Goal: Obtain resource: Obtain resource

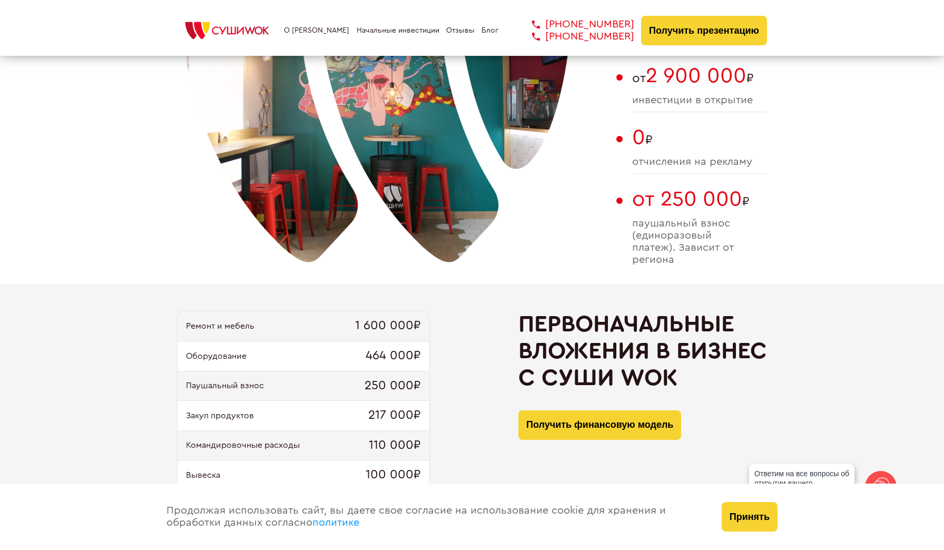
scroll to position [848, 0]
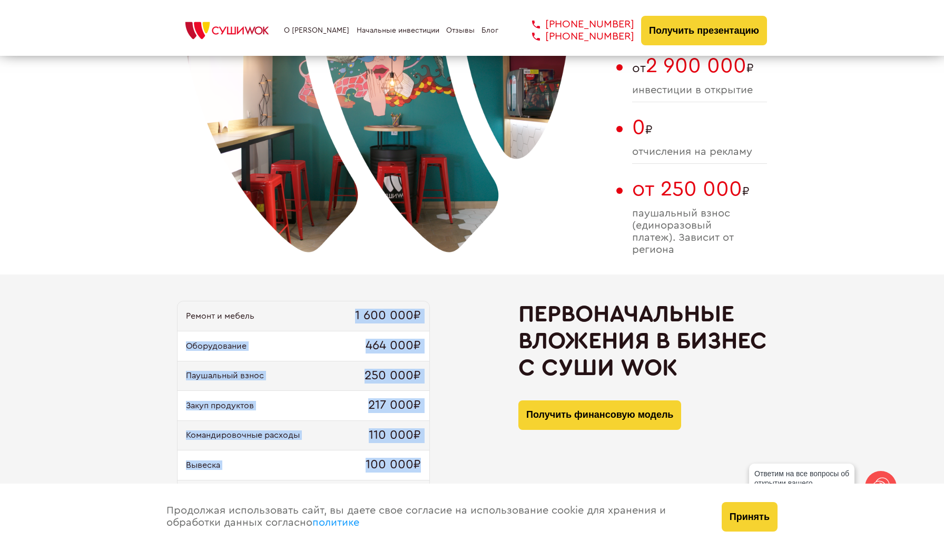
drag, startPoint x: 351, startPoint y: 308, endPoint x: 425, endPoint y: 459, distance: 168.9
click at [425, 459] on div "Ремонт и мебель 1 600 000₽ Оборудование 464 000₽ Паушальный взнос 250 000₽ Заку…" at bounding box center [303, 450] width 253 height 299
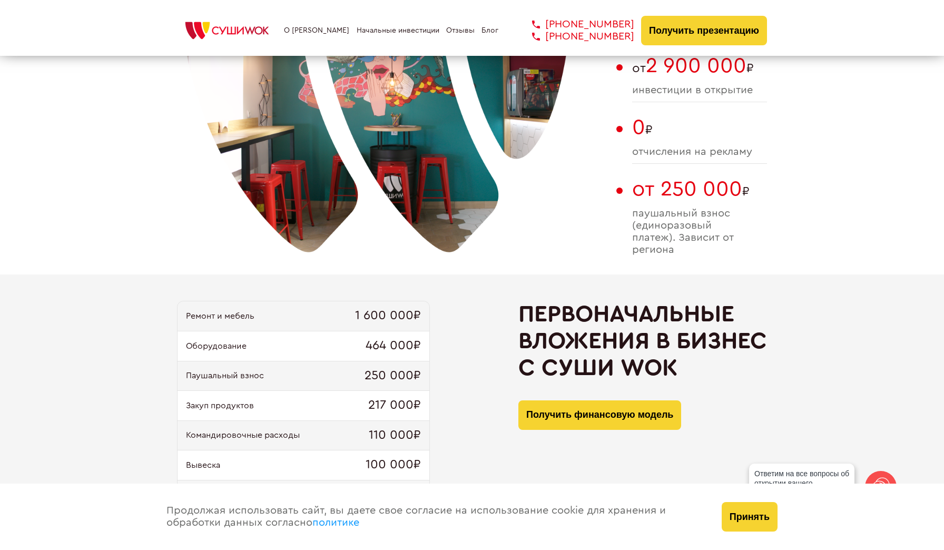
click at [246, 330] on div "Ремонт и мебель 1 600 000₽" at bounding box center [304, 316] width 252 height 30
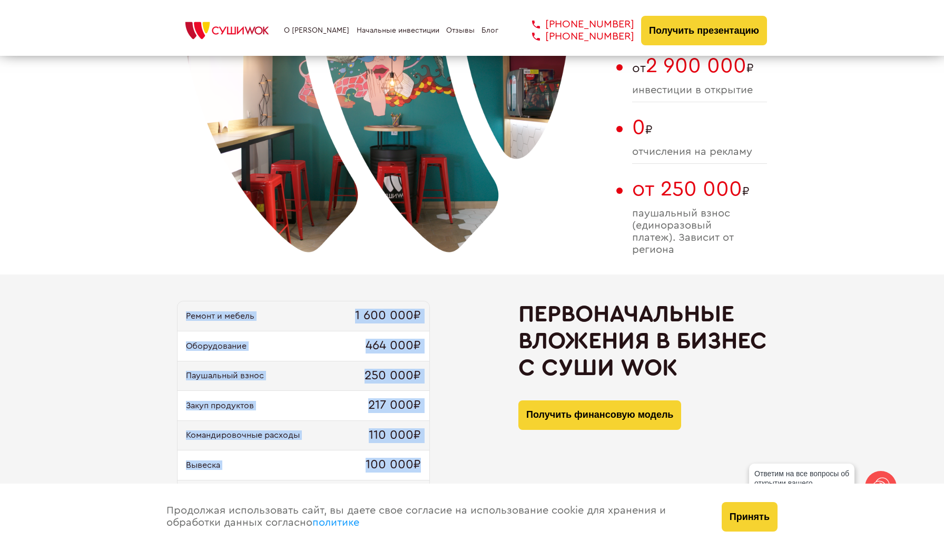
drag, startPoint x: 186, startPoint y: 314, endPoint x: 421, endPoint y: 468, distance: 281.1
click at [421, 468] on div "Ремонт и мебель 1 600 000₽ Оборудование 464 000₽ Паушальный взнос 250 000₽ Заку…" at bounding box center [303, 450] width 253 height 299
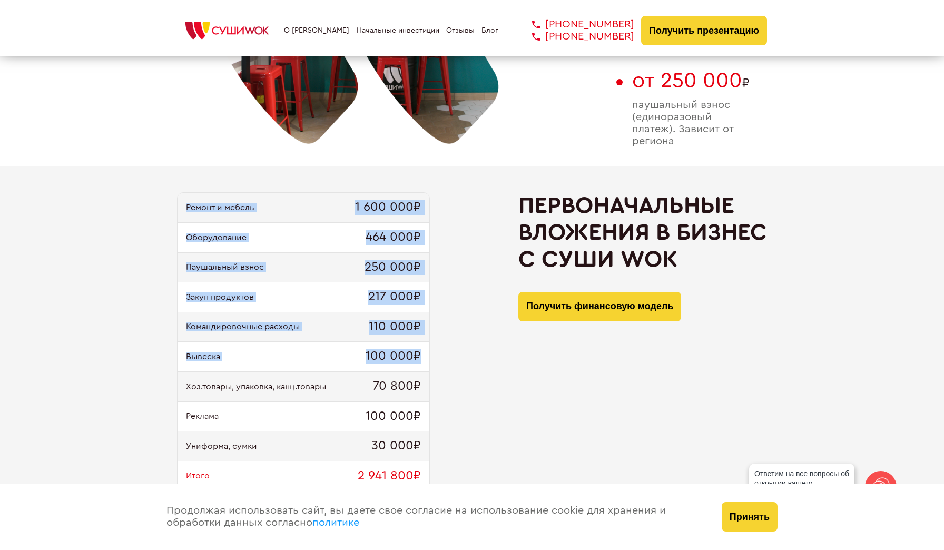
scroll to position [959, 0]
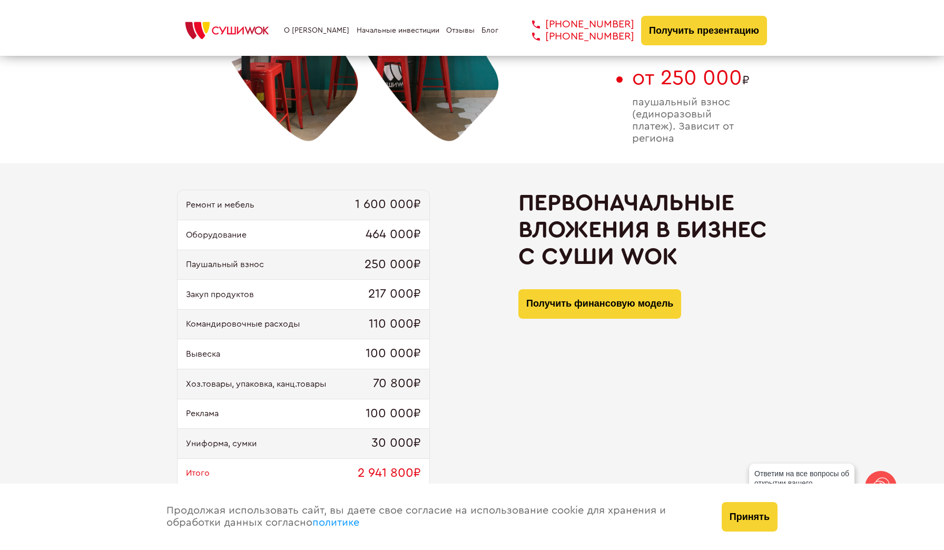
click at [485, 417] on div "Ремонт и мебель 1 600 000₽ Оборудование 464 000₽ Паушальный взнос 250 000₽ Заку…" at bounding box center [472, 345] width 590 height 311
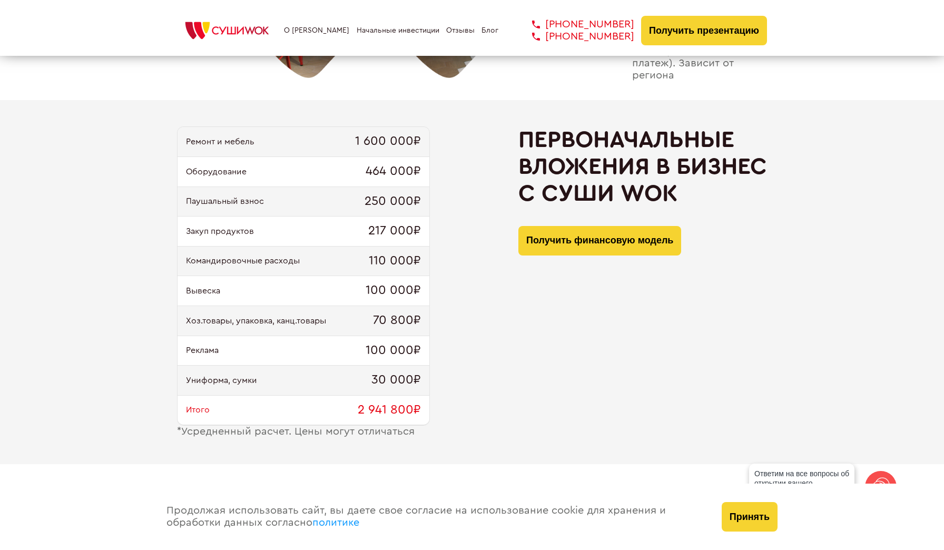
scroll to position [1025, 0]
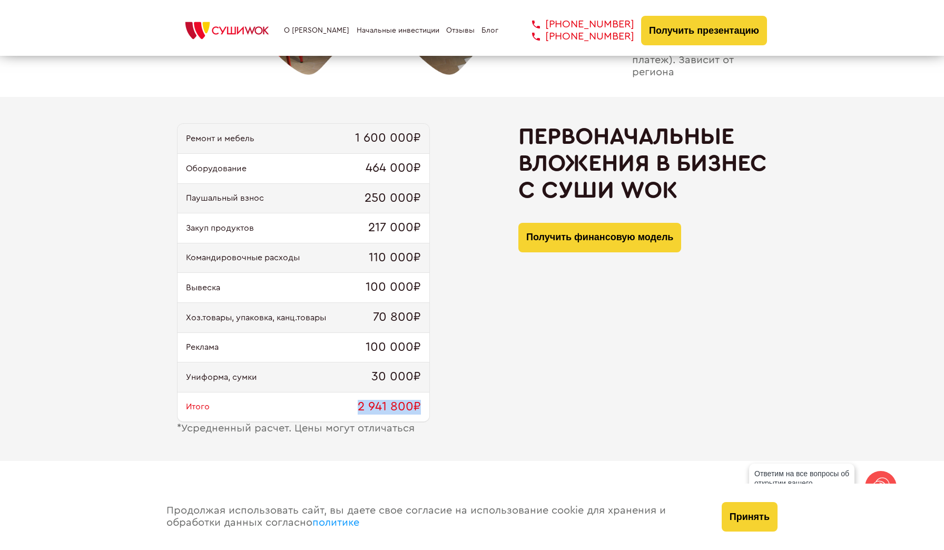
drag, startPoint x: 354, startPoint y: 406, endPoint x: 412, endPoint y: 415, distance: 58.6
click at [412, 415] on div "Итого 2 941 800₽" at bounding box center [304, 407] width 252 height 30
copy span "2 941 800₽"
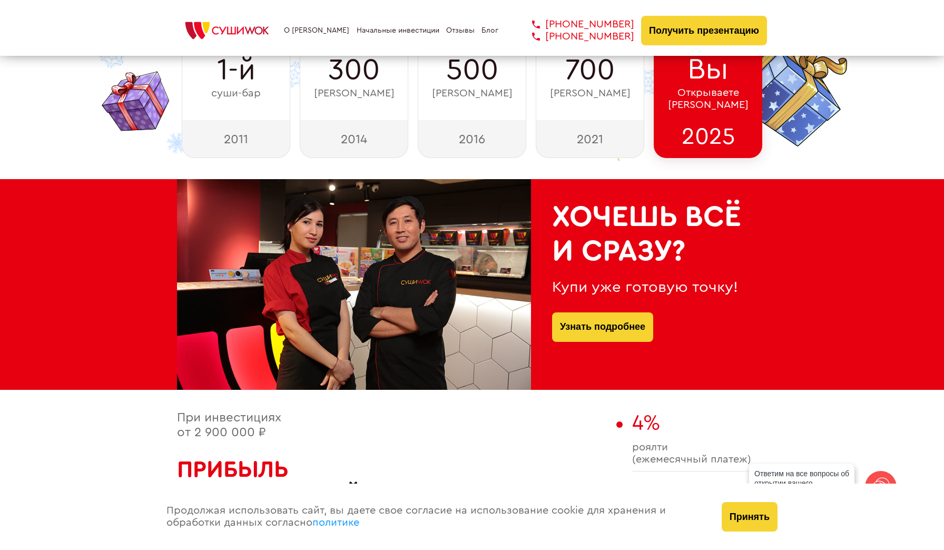
scroll to position [291, 0]
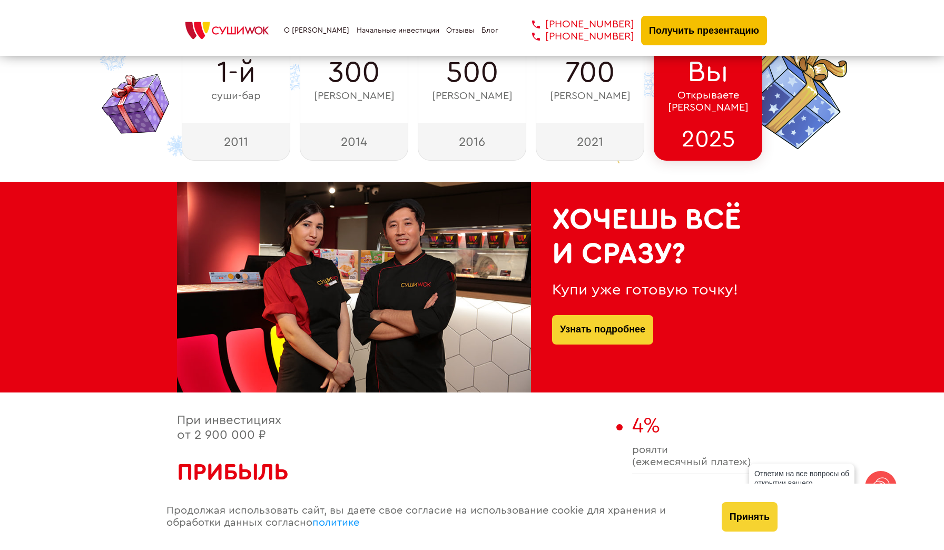
click at [693, 29] on button "Получить презентацию" at bounding box center [704, 30] width 126 height 29
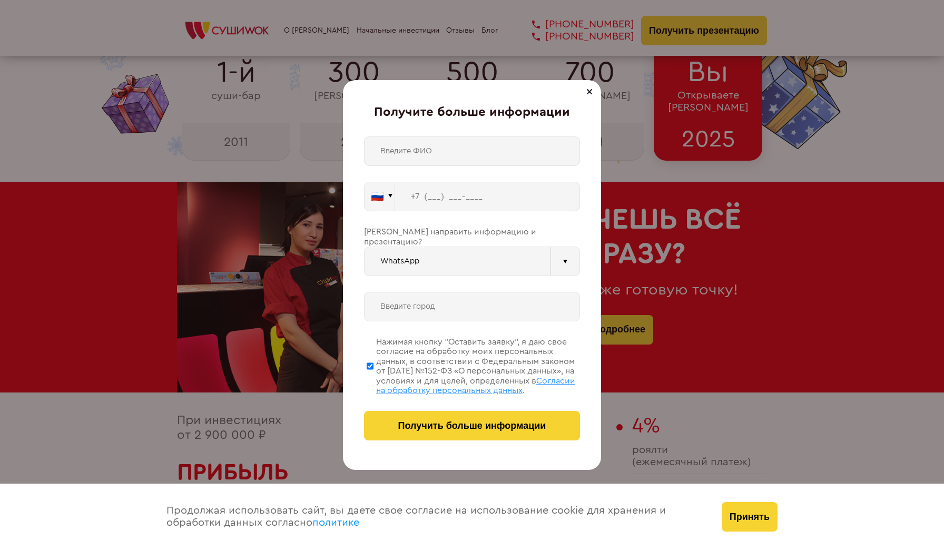
click at [588, 94] on div at bounding box center [589, 91] width 13 height 13
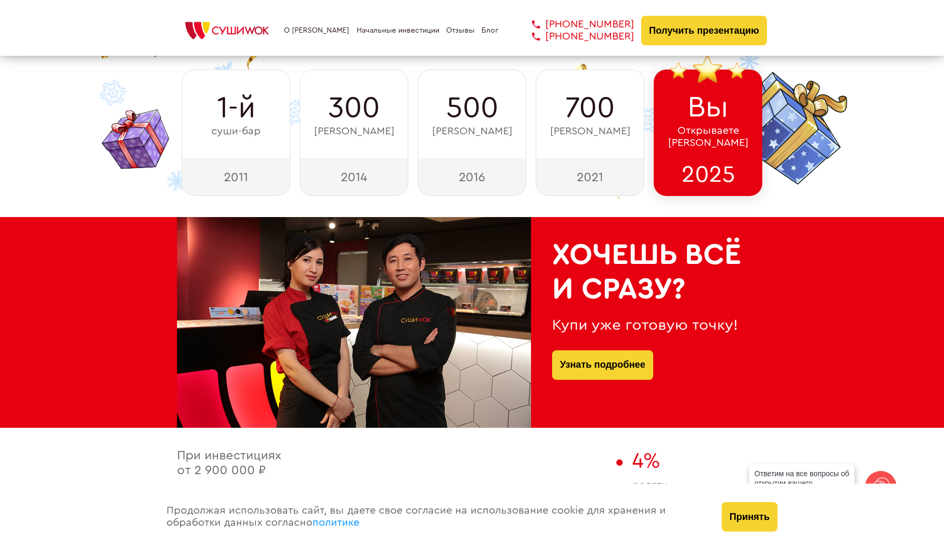
scroll to position [258, 0]
